Goal: Task Accomplishment & Management: Manage account settings

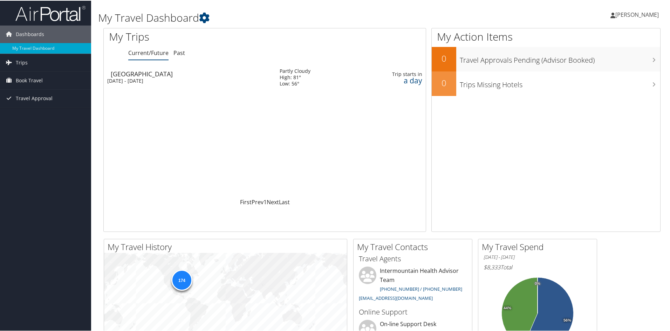
click at [166, 79] on div "Tue 14 Oct 2025 - Fri 17 Oct 2025" at bounding box center [188, 80] width 162 height 6
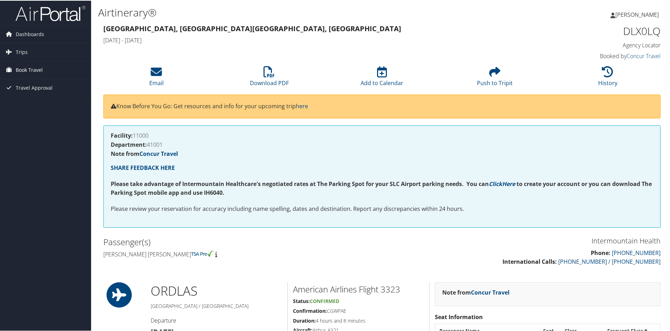
click at [28, 72] on span "Book Travel" at bounding box center [29, 70] width 27 height 18
click at [48, 107] on link "Book/Manage Online Trips" at bounding box center [45, 104] width 91 height 11
